Goal: Task Accomplishment & Management: Manage account settings

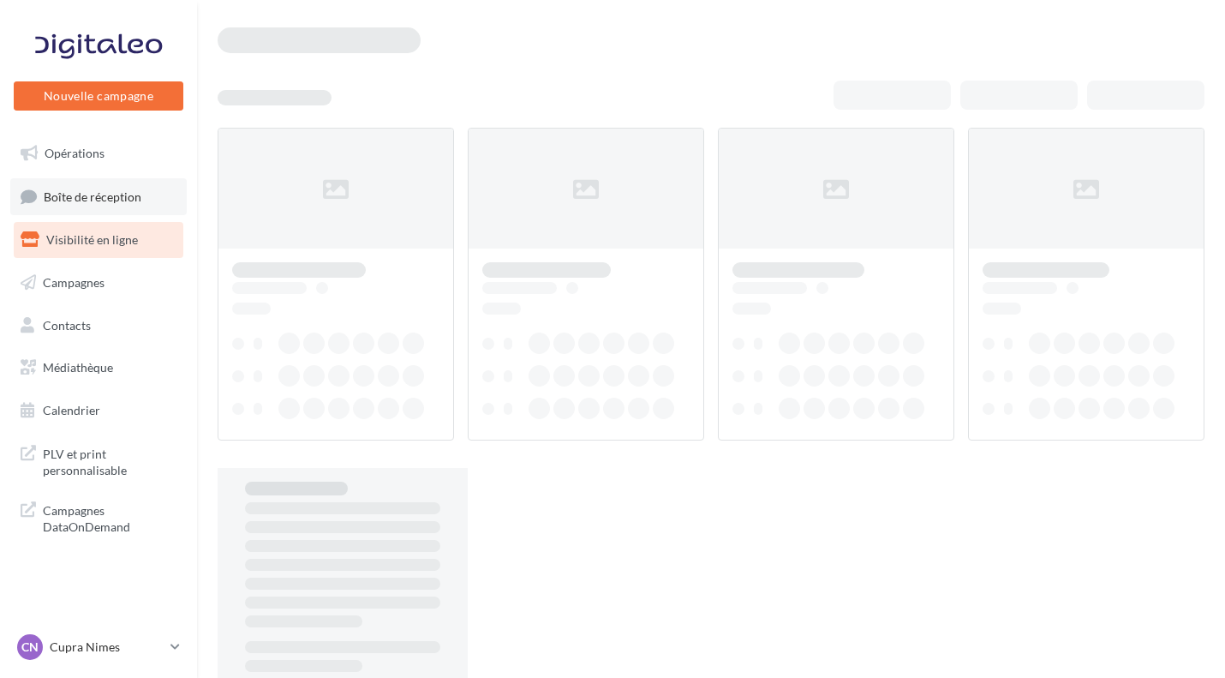
click at [140, 194] on span "Boîte de réception" at bounding box center [93, 195] width 98 height 15
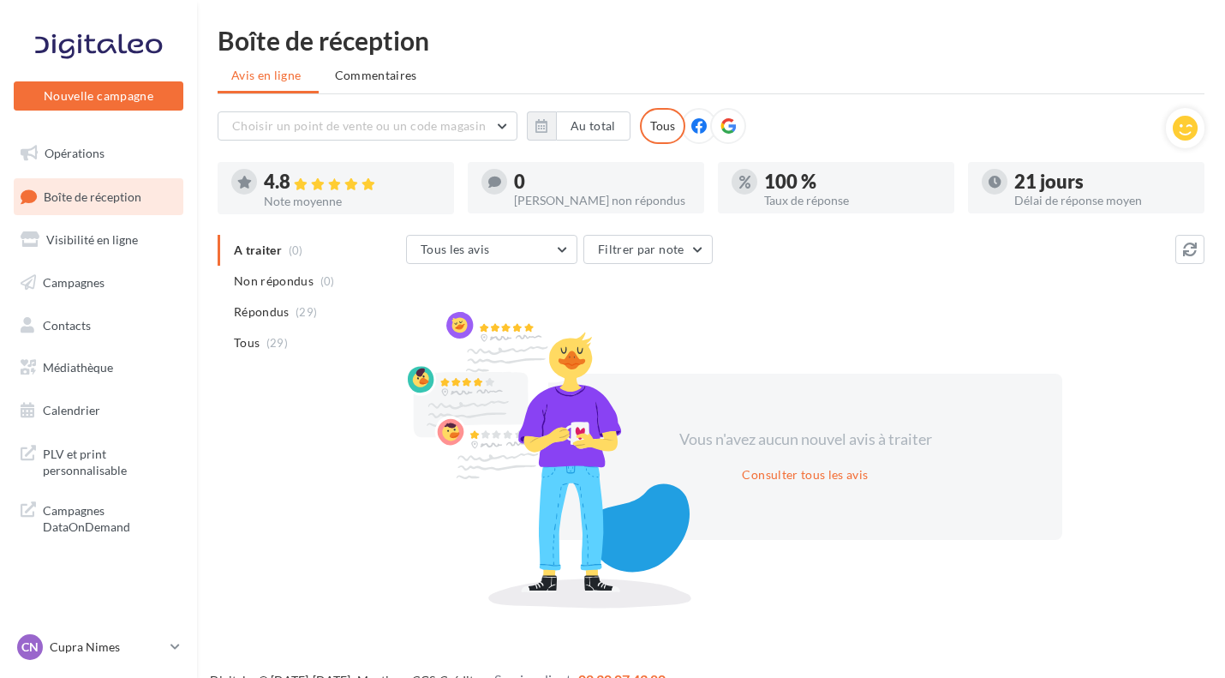
click at [334, 254] on ul "A traiter (0) Non répondus (0) Répondus (29) Tous (29)" at bounding box center [309, 296] width 182 height 123
click at [296, 259] on ul "A traiter (0) Non répondus (0) Répondus (29) Tous (29)" at bounding box center [309, 296] width 182 height 123
click at [141, 657] on div "CN Cupra Nimes cupra_nimes" at bounding box center [90, 647] width 147 height 26
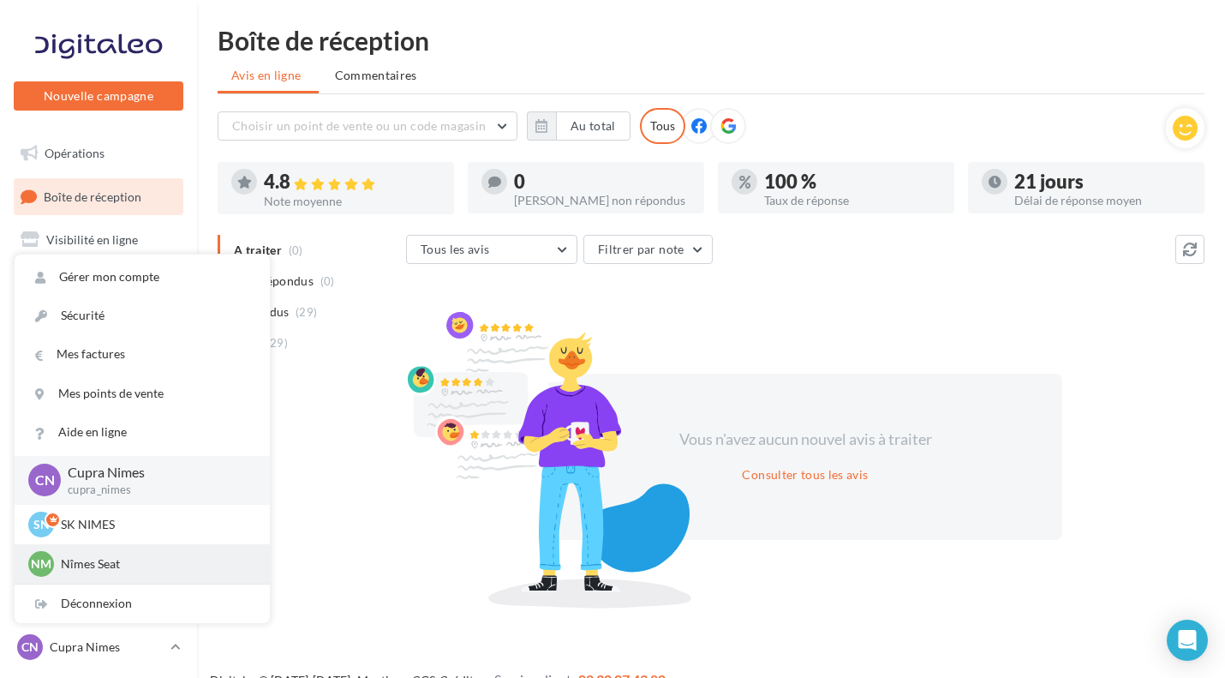
click at [85, 570] on p "Nîmes Seat" at bounding box center [155, 563] width 188 height 17
